Goal: Entertainment & Leisure: Consume media (video, audio)

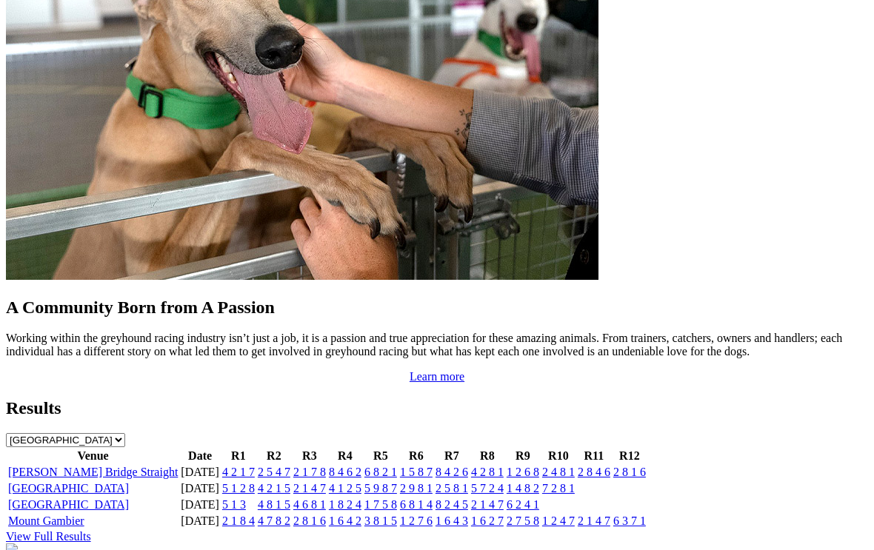
scroll to position [1316, 0]
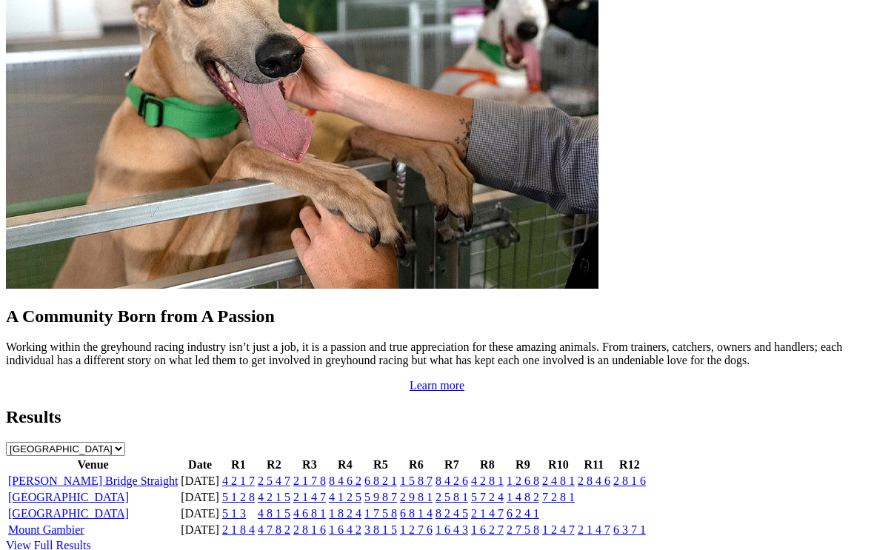
click at [62, 491] on link "[GEOGRAPHIC_DATA]" at bounding box center [68, 497] width 121 height 13
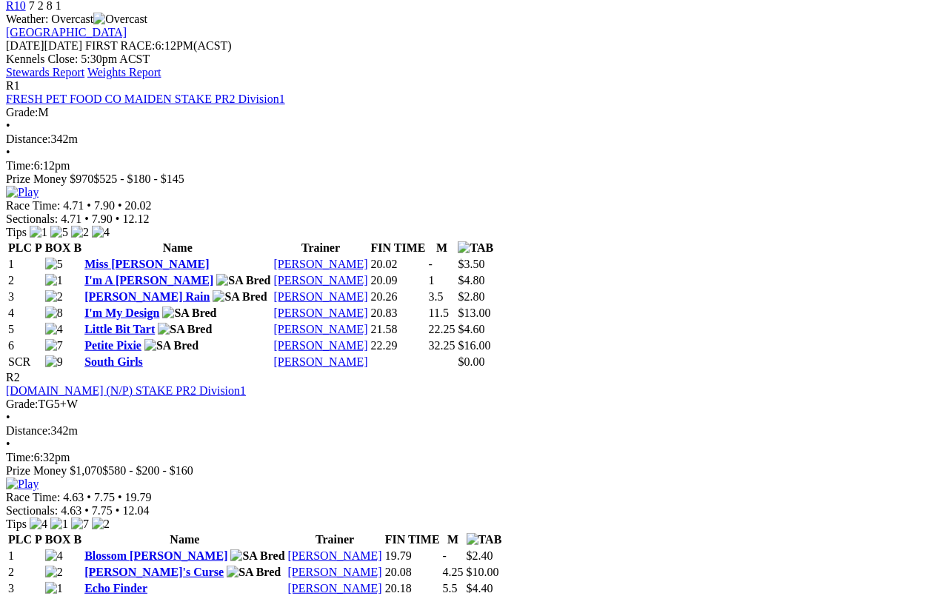
scroll to position [647, 0]
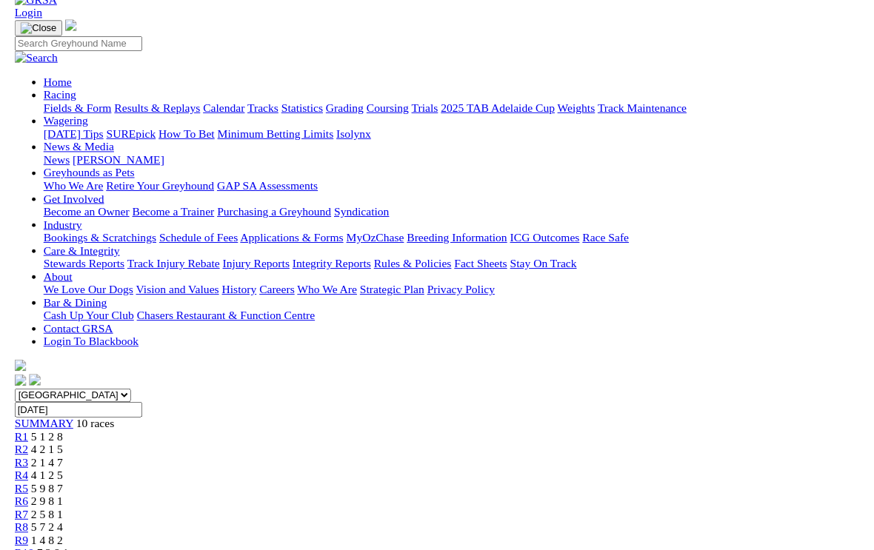
scroll to position [655, 0]
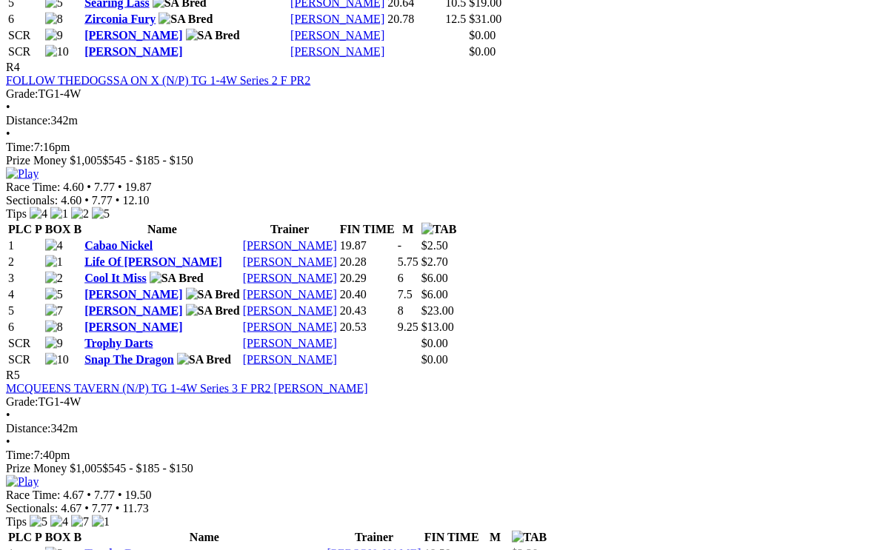
scroll to position [1574, 0]
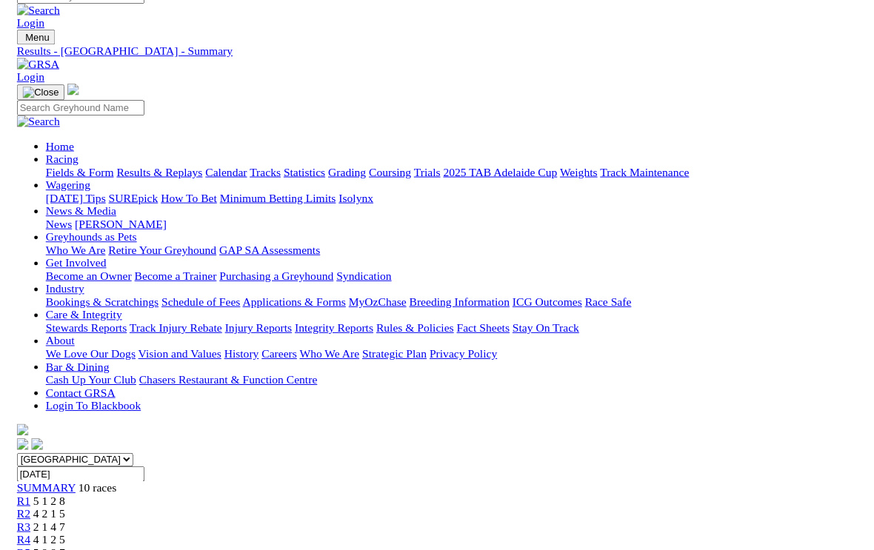
scroll to position [1575, 0]
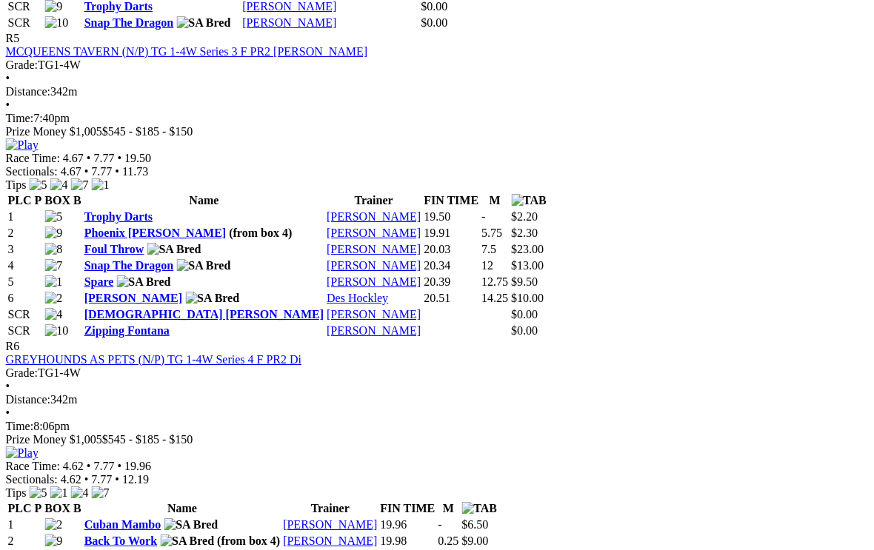
scroll to position [1901, 7]
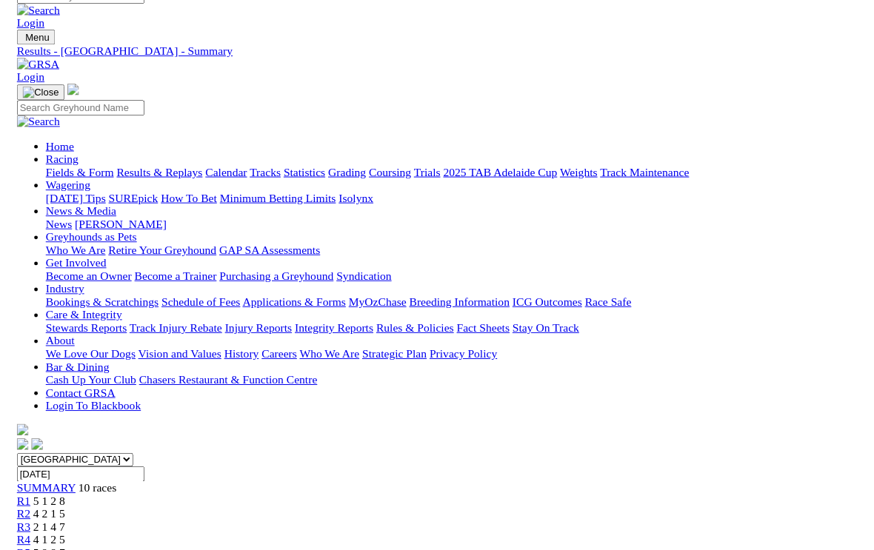
scroll to position [1901, 8]
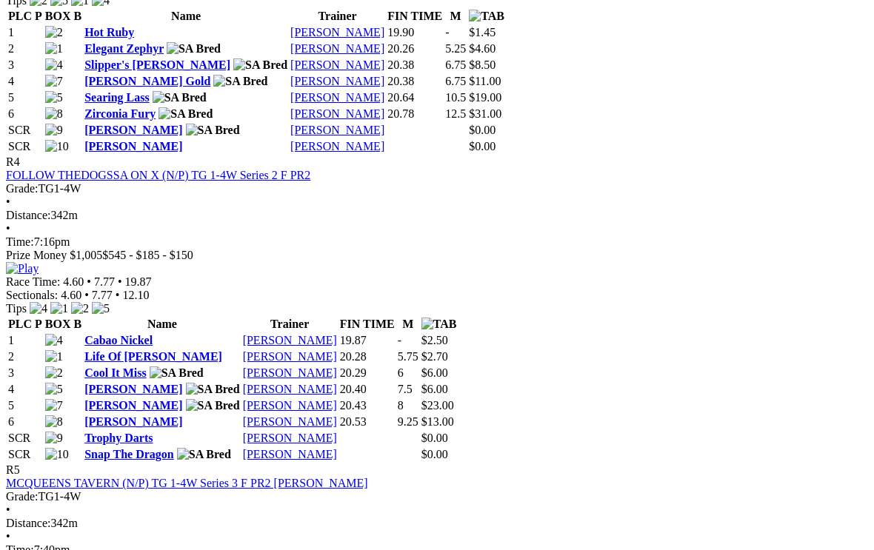
scroll to position [1470, 8]
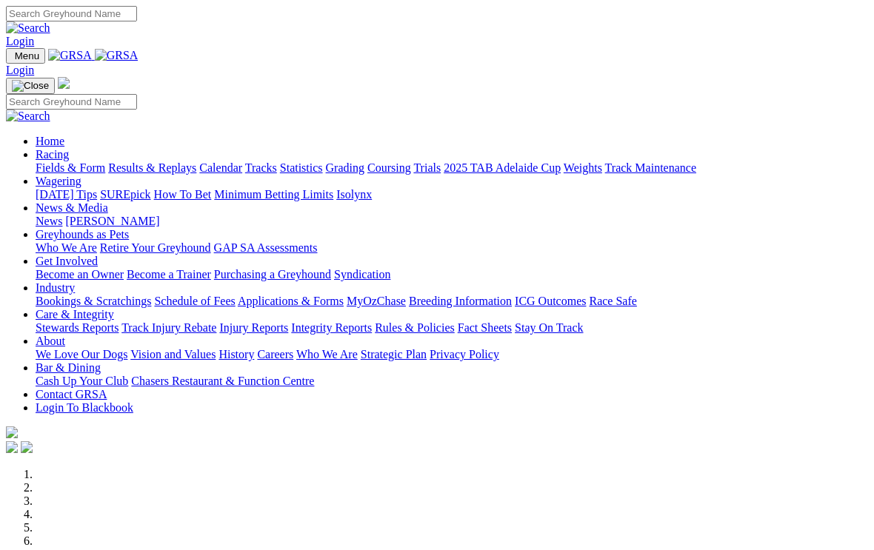
scroll to position [1340, 0]
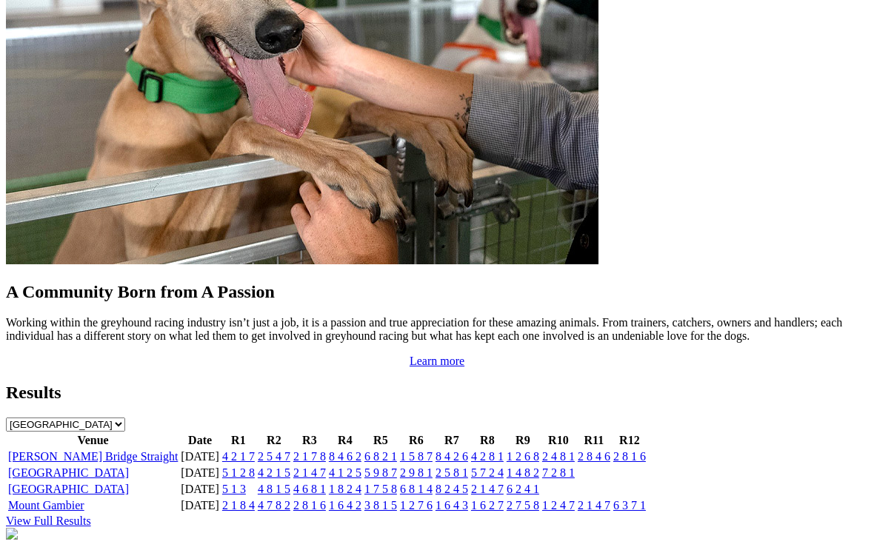
click at [71, 466] on link "[GEOGRAPHIC_DATA]" at bounding box center [68, 472] width 121 height 13
